Goal: Check status: Check status

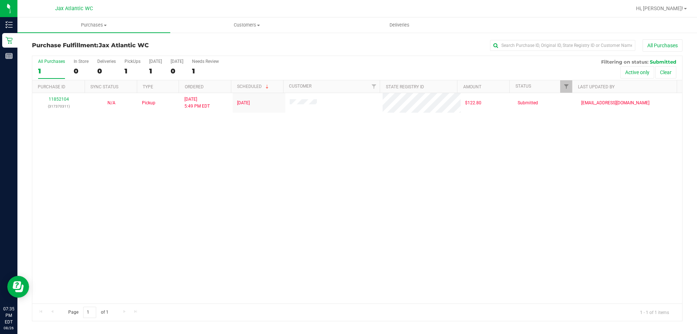
click at [161, 14] on div at bounding box center [381, 8] width 502 height 14
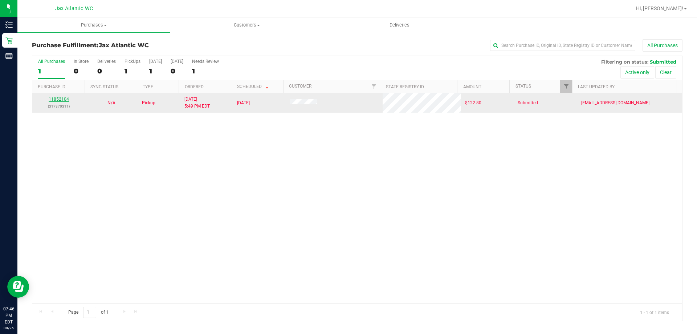
click at [57, 98] on link "11852104" at bounding box center [59, 99] width 20 height 5
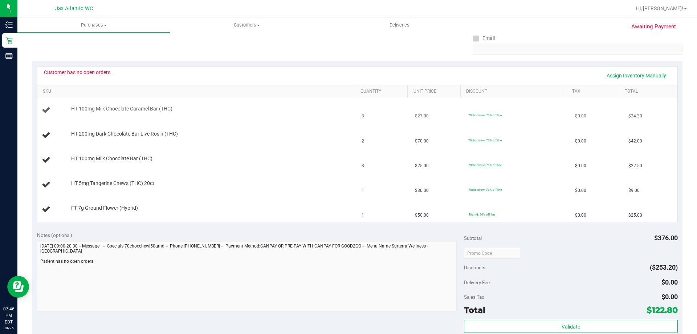
scroll to position [15, 0]
